Goal: Information Seeking & Learning: Learn about a topic

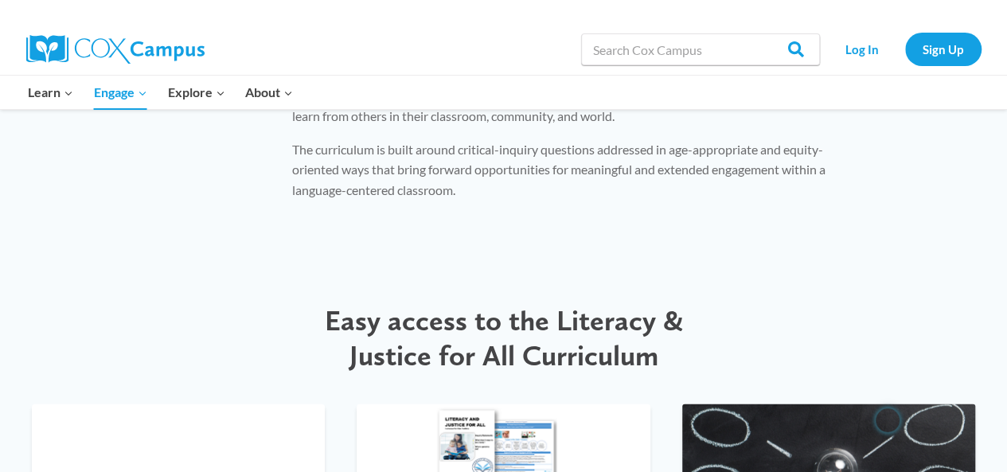
scroll to position [870, 0]
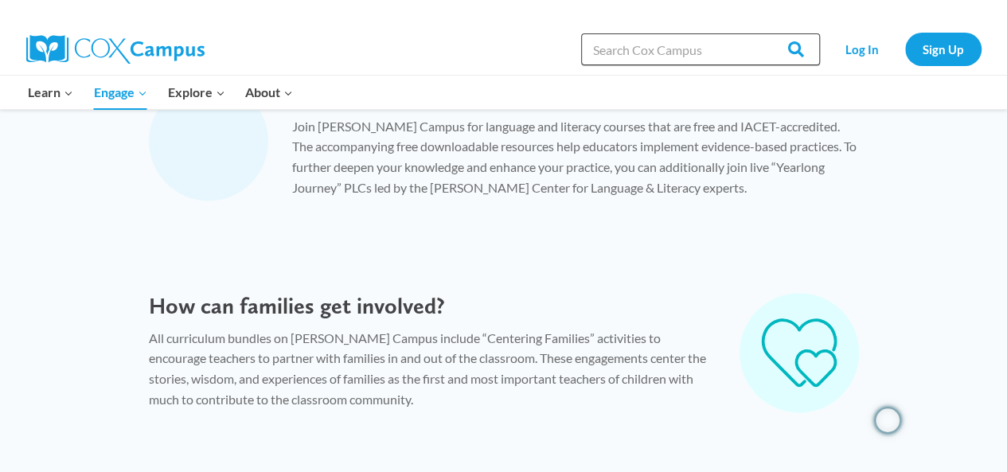
click at [703, 49] on input "Search in [URL][DOMAIN_NAME]" at bounding box center [700, 49] width 239 height 32
type input "games"
click at [758, 33] on input "Search" at bounding box center [789, 49] width 62 height 32
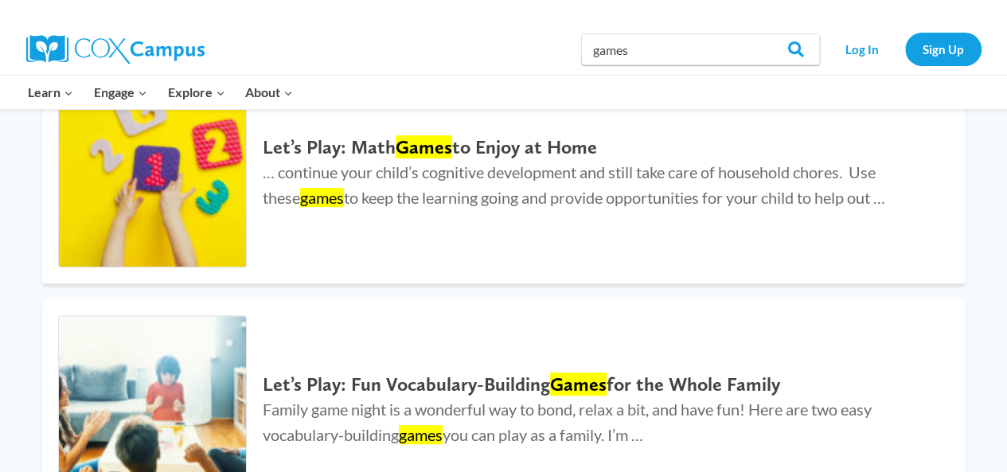
scroll to position [398, 0]
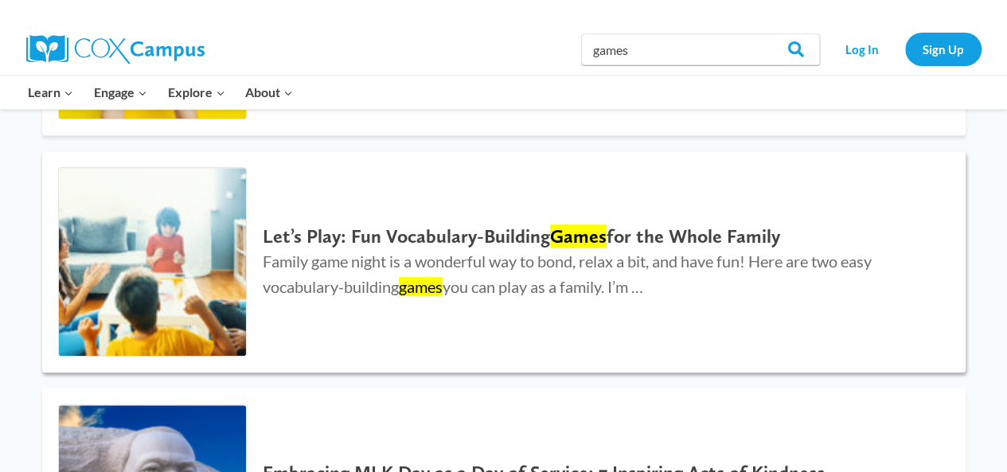
click at [516, 246] on h2 "Let’s Play: Fun Vocabulary-Building Games for the Whole Family" at bounding box center [598, 236] width 670 height 23
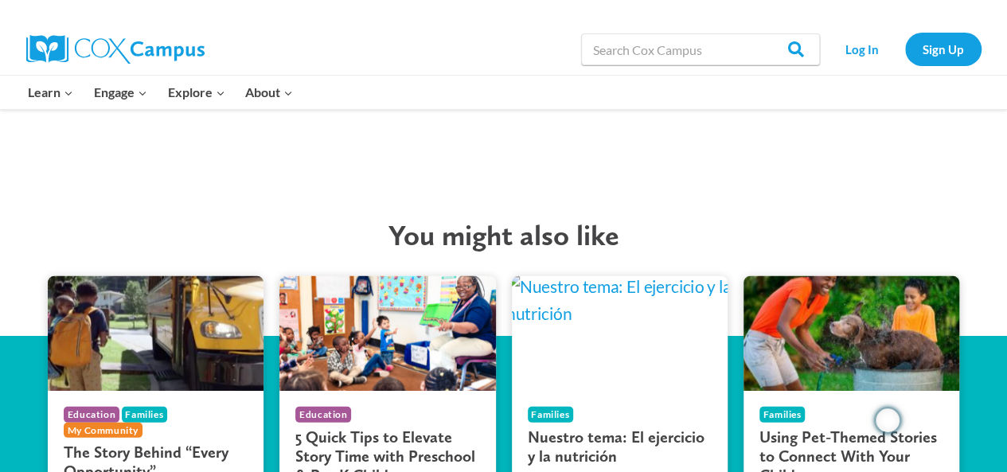
scroll to position [2309, 0]
